Goal: Task Accomplishment & Management: Manage account settings

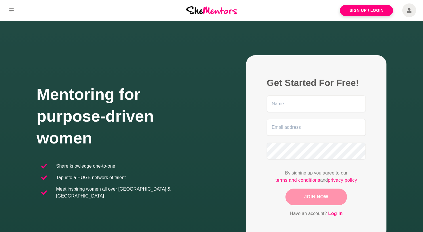
click at [405, 9] on span at bounding box center [409, 10] width 14 height 14
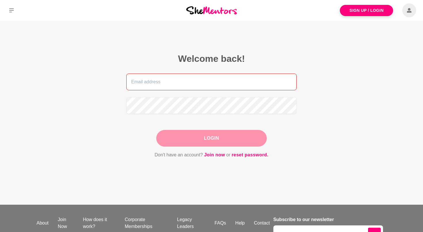
click at [199, 86] on input "email" at bounding box center [211, 82] width 170 height 17
type input "[EMAIL_ADDRESS][DOMAIN_NAME]"
click at [211, 138] on button "Login" at bounding box center [211, 138] width 110 height 17
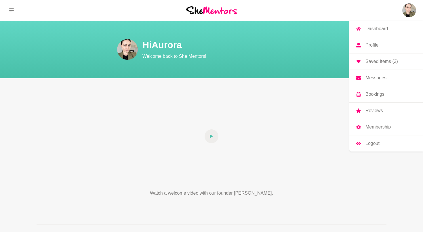
click at [405, 12] on img at bounding box center [409, 10] width 14 height 14
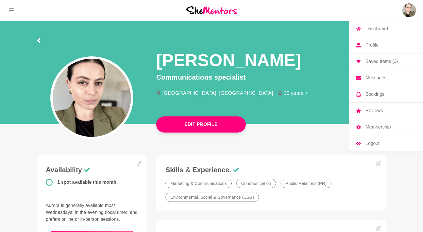
click at [363, 127] on link "Membership" at bounding box center [386, 127] width 74 height 16
